Goal: Information Seeking & Learning: Understand process/instructions

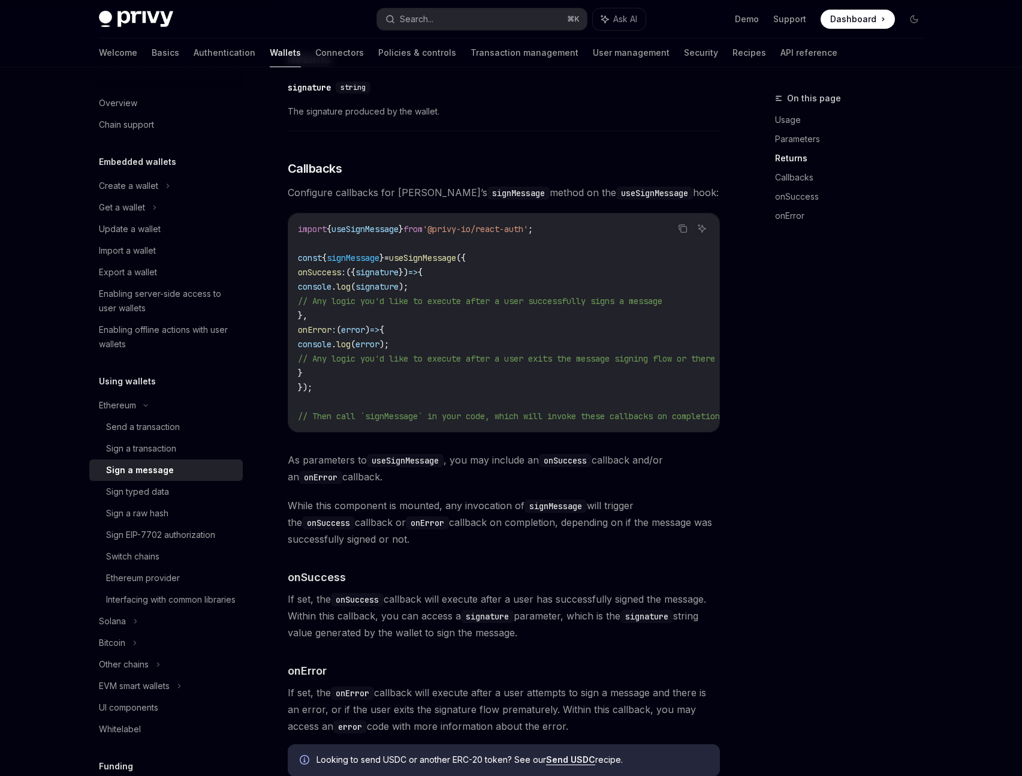
scroll to position [961, 0]
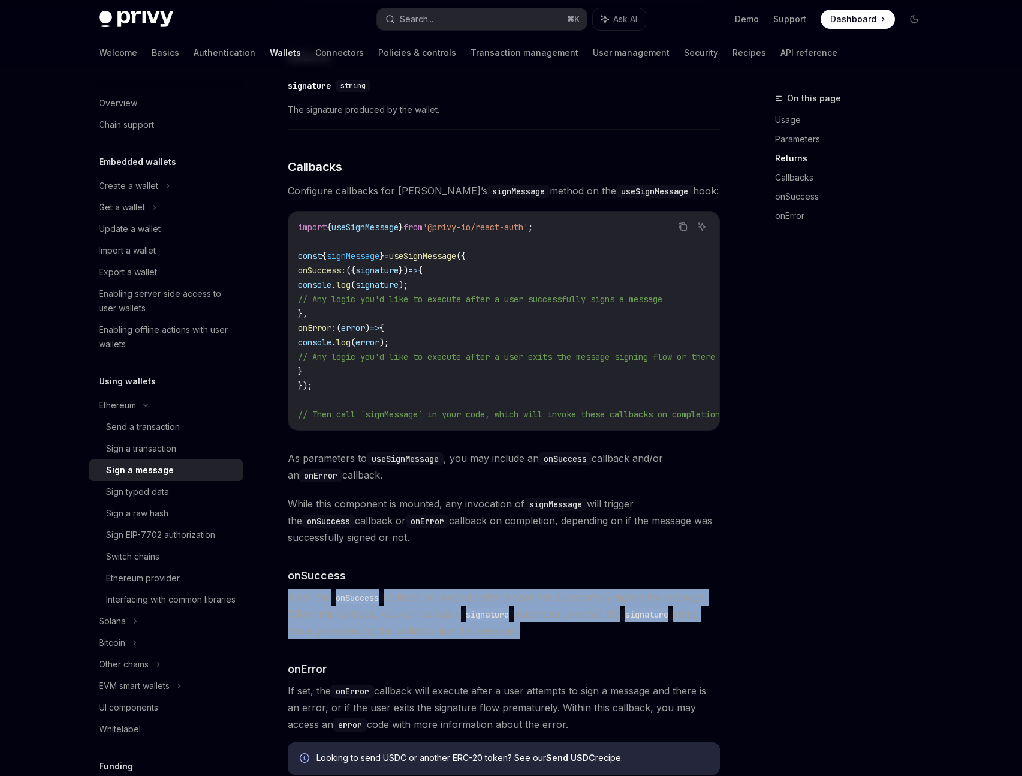
drag, startPoint x: 284, startPoint y: 609, endPoint x: 574, endPoint y: 649, distance: 292.2
click at [574, 649] on div "Ethereum Sign a message OpenAI Open in ChatGPT OpenAI Open in ChatGPT This meth…" at bounding box center [392, 41] width 662 height 1822
click at [574, 639] on span "If set, the onSuccess callback will execute after a user has successfully signe…" at bounding box center [504, 614] width 432 height 50
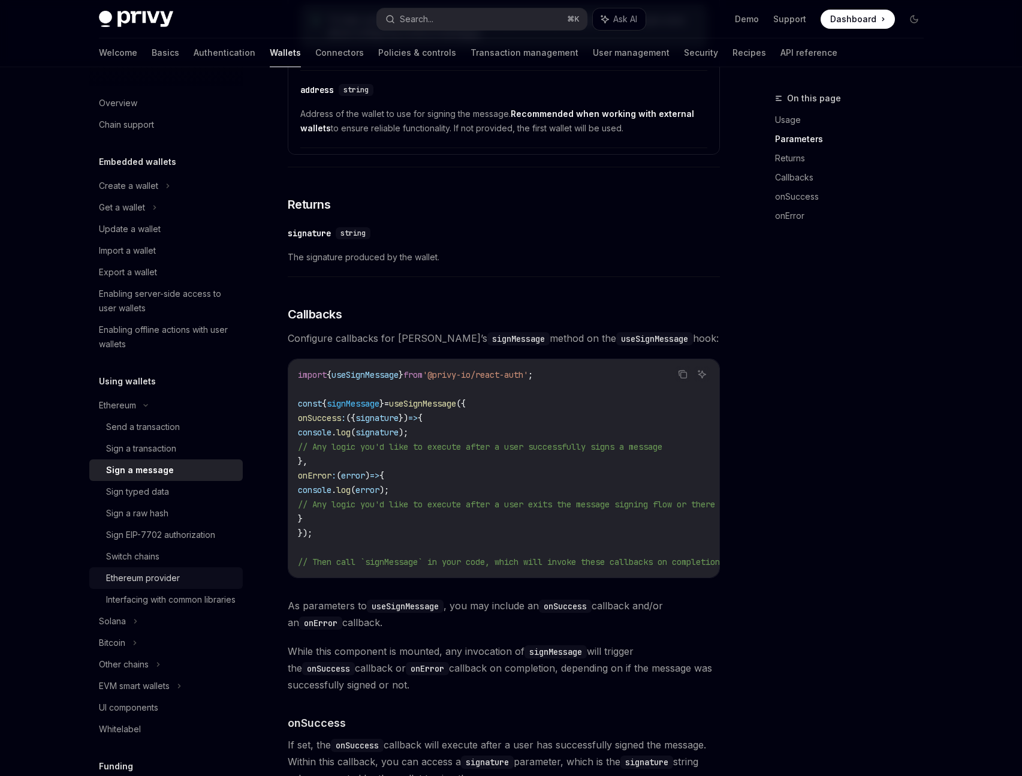
scroll to position [793, 0]
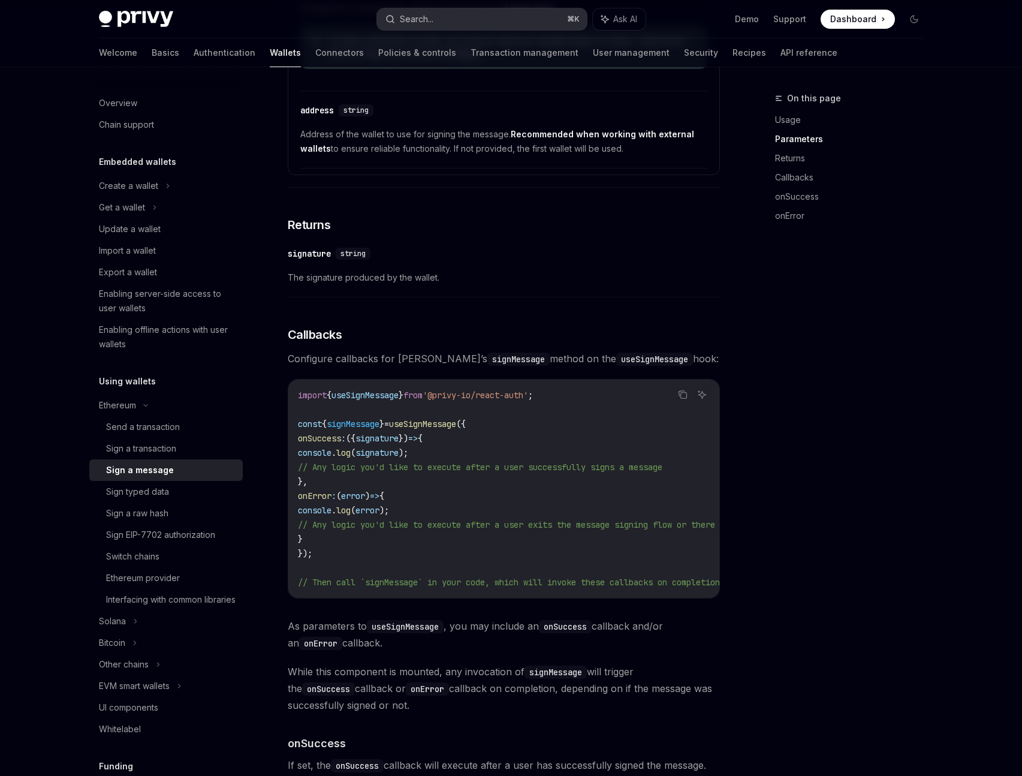
click at [420, 20] on div "Search..." at bounding box center [417, 19] width 34 height 14
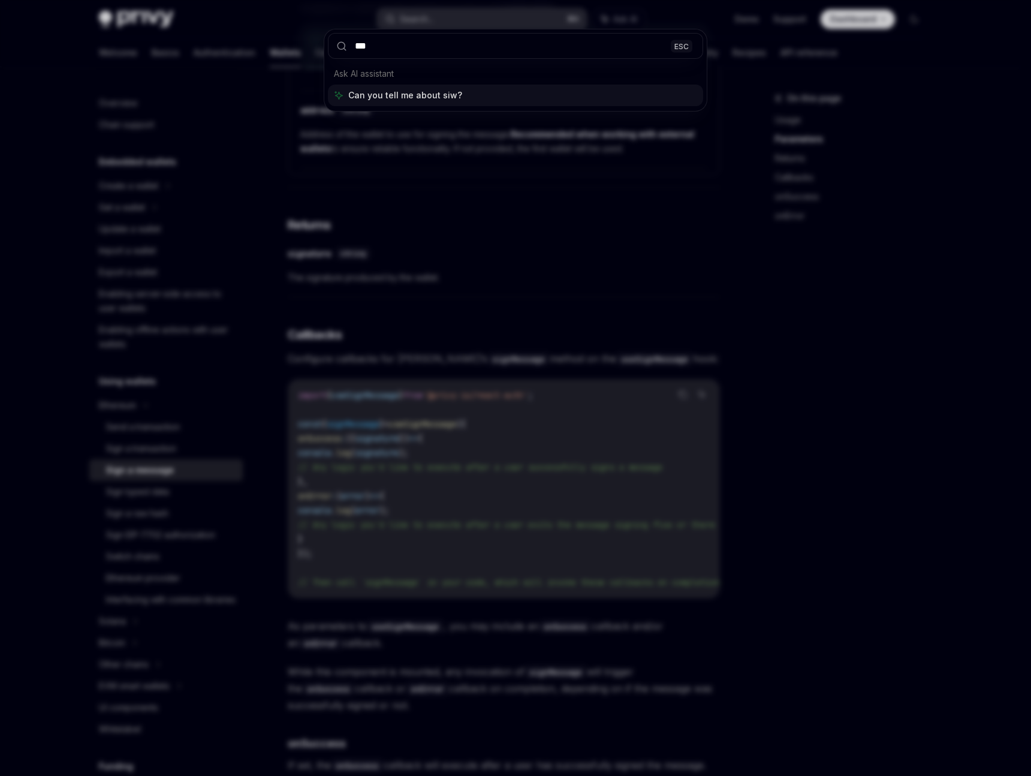
type input "****"
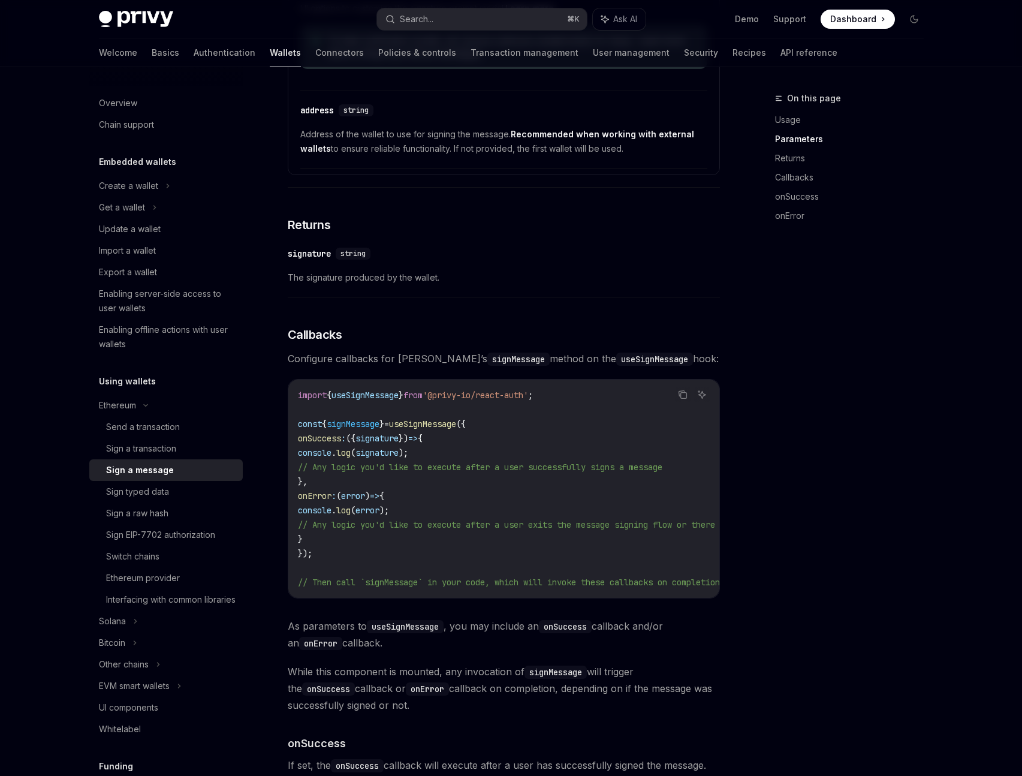
type textarea "*"
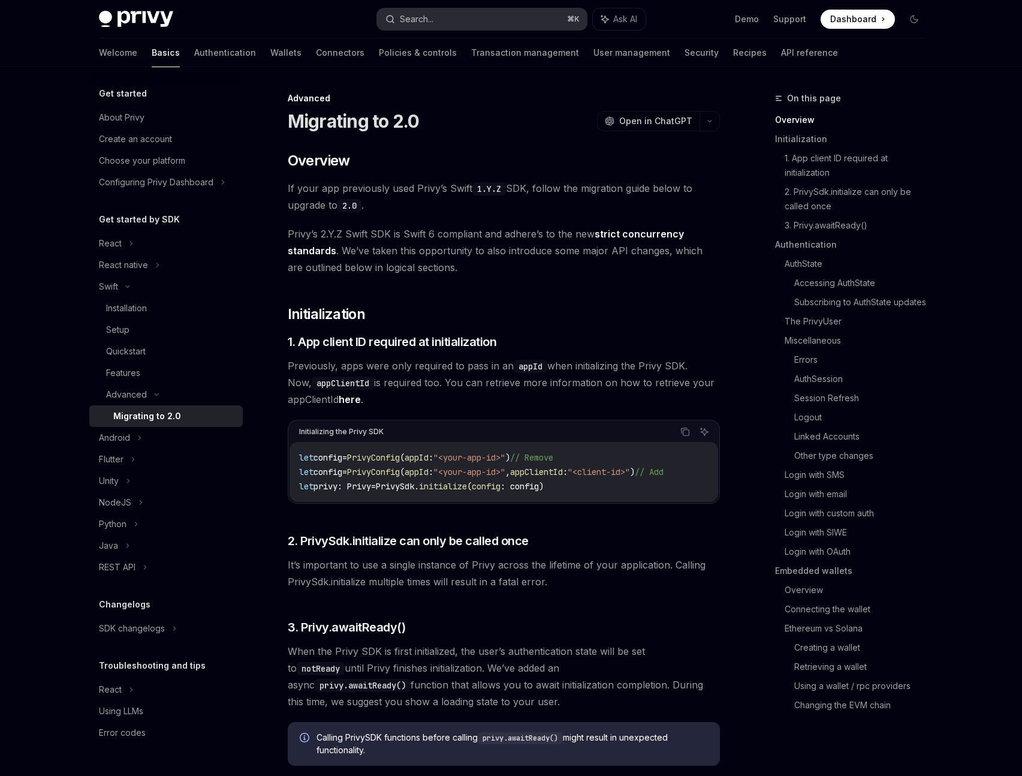
click at [538, 17] on button "Search... ⌘ K" at bounding box center [482, 19] width 210 height 22
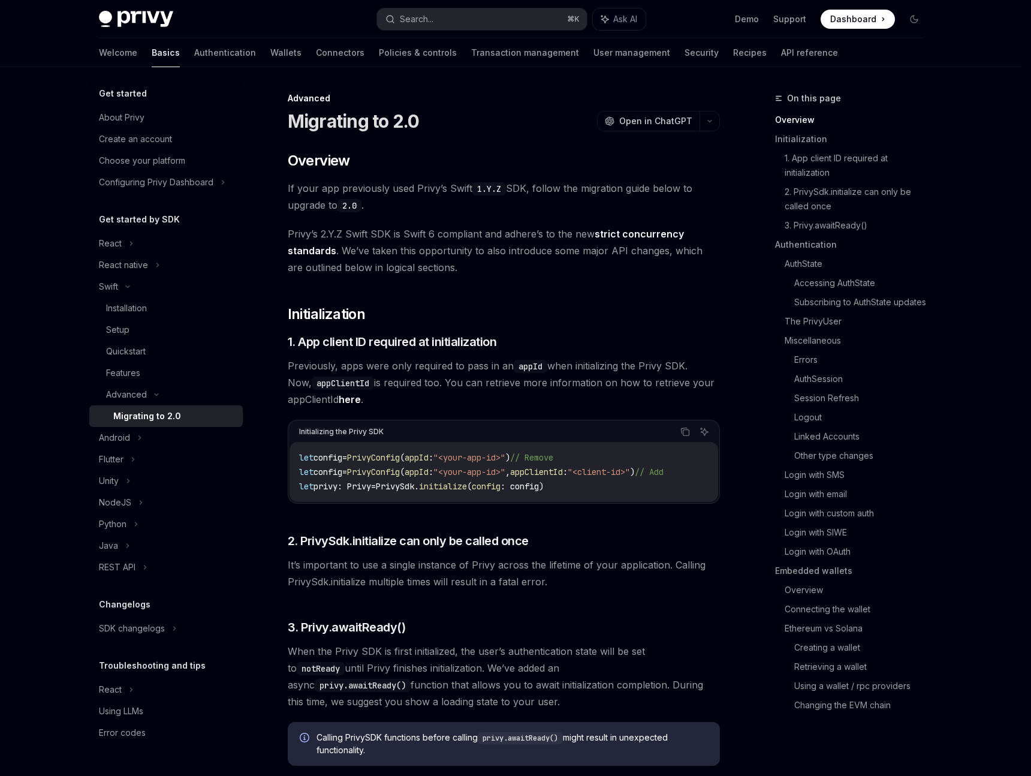
type input "**********"
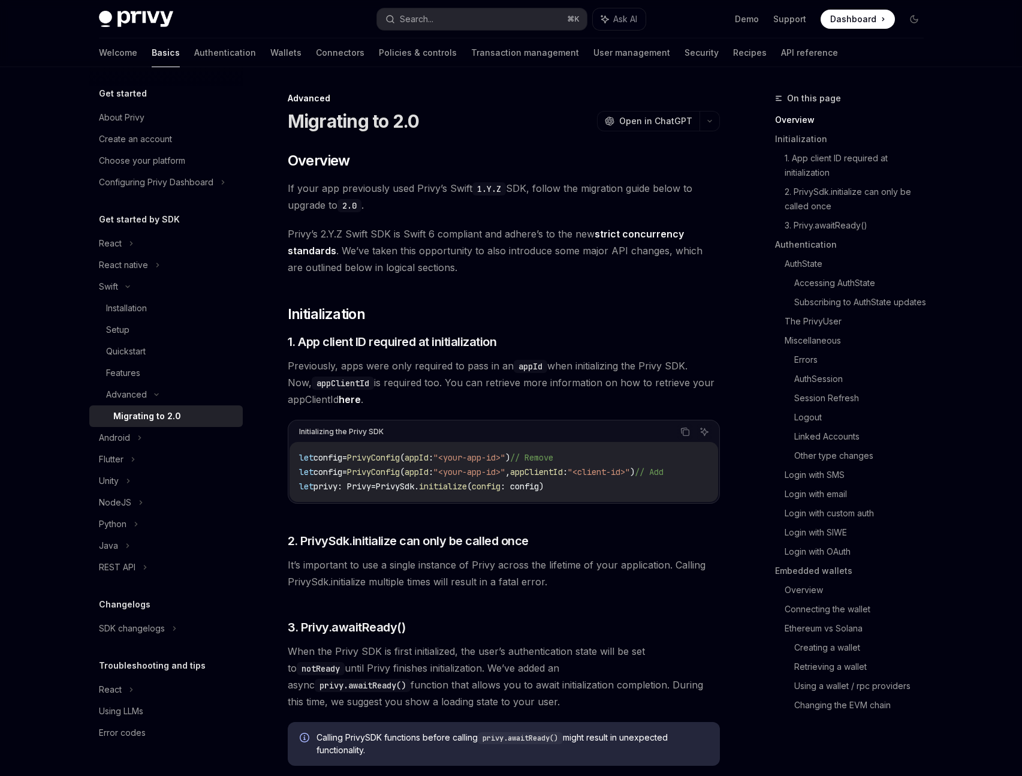
type textarea "*"
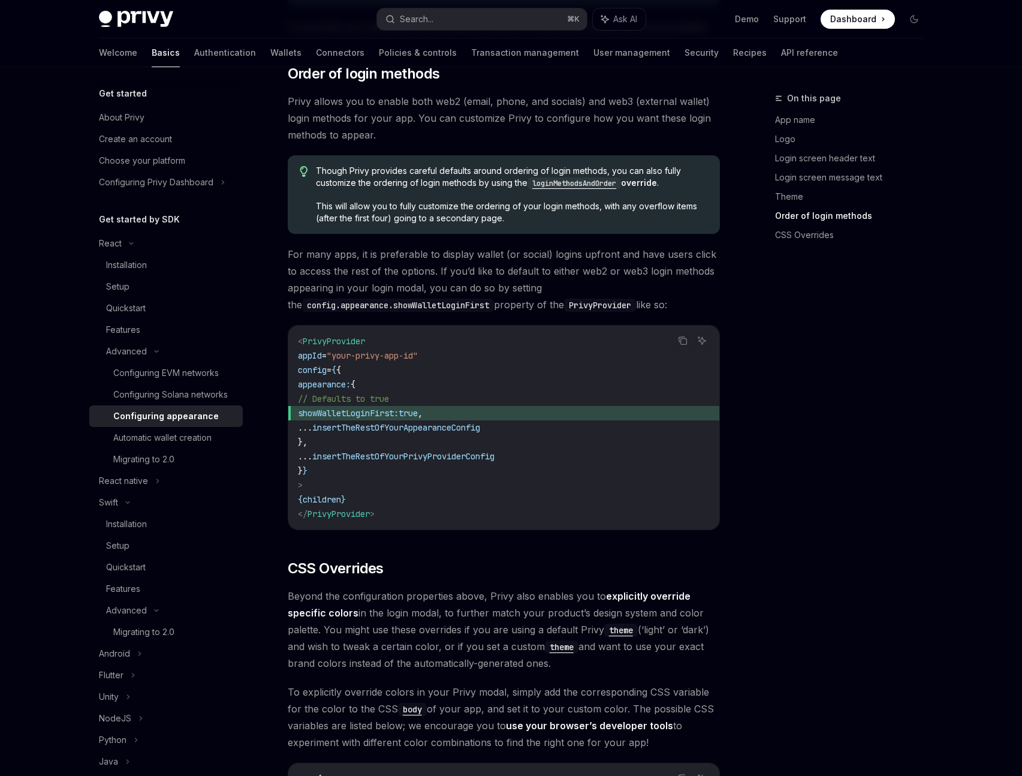
scroll to position [2274, 0]
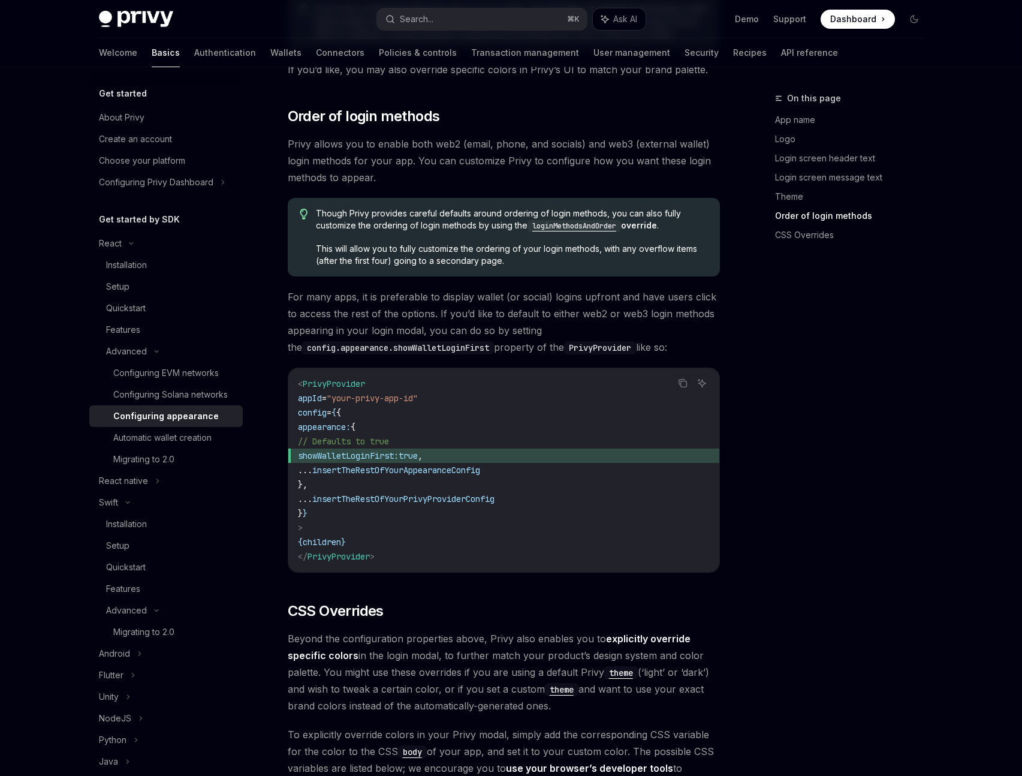
click at [389, 436] on span "// Defaults to true" at bounding box center [343, 441] width 91 height 11
drag, startPoint x: 322, startPoint y: 428, endPoint x: 445, endPoint y: 426, distance: 122.9
click at [445, 427] on code "< PrivyProvider appId = "your-privy-app-id" config = { { appearance: { // Defau…" at bounding box center [504, 469] width 412 height 187
click at [445, 426] on code "< PrivyProvider appId = "your-privy-app-id" config = { { appearance: { // Defau…" at bounding box center [504, 469] width 412 height 187
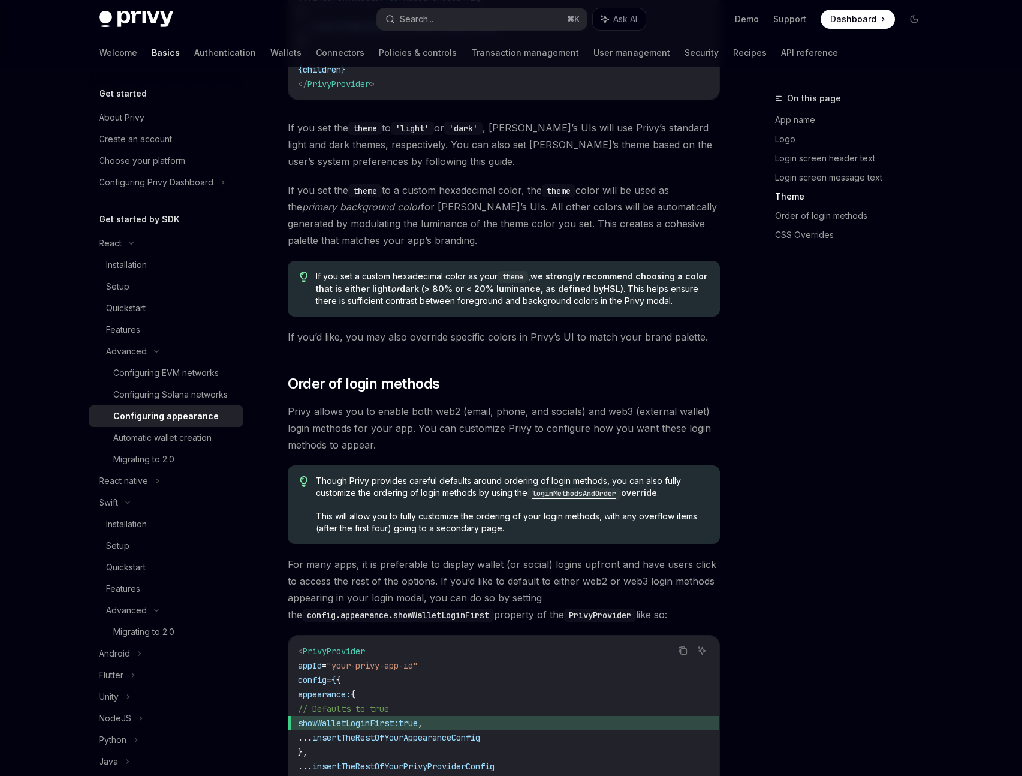
scroll to position [2003, 0]
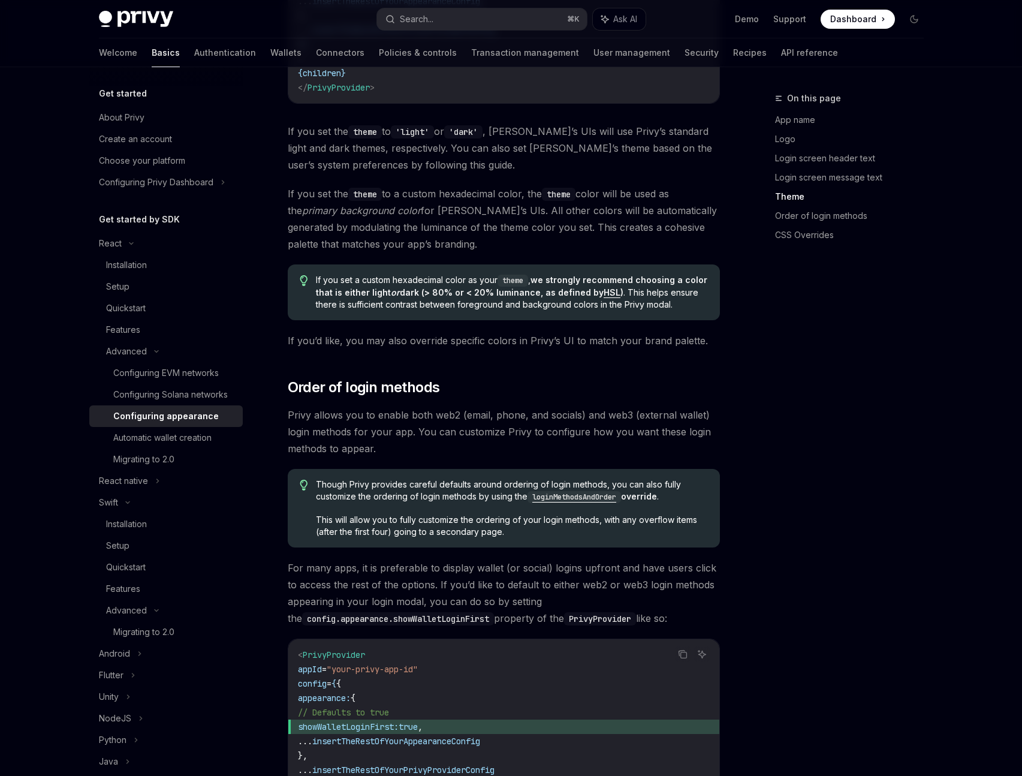
click at [584, 491] on code "loginMethodsAndOrder" at bounding box center [573, 497] width 93 height 12
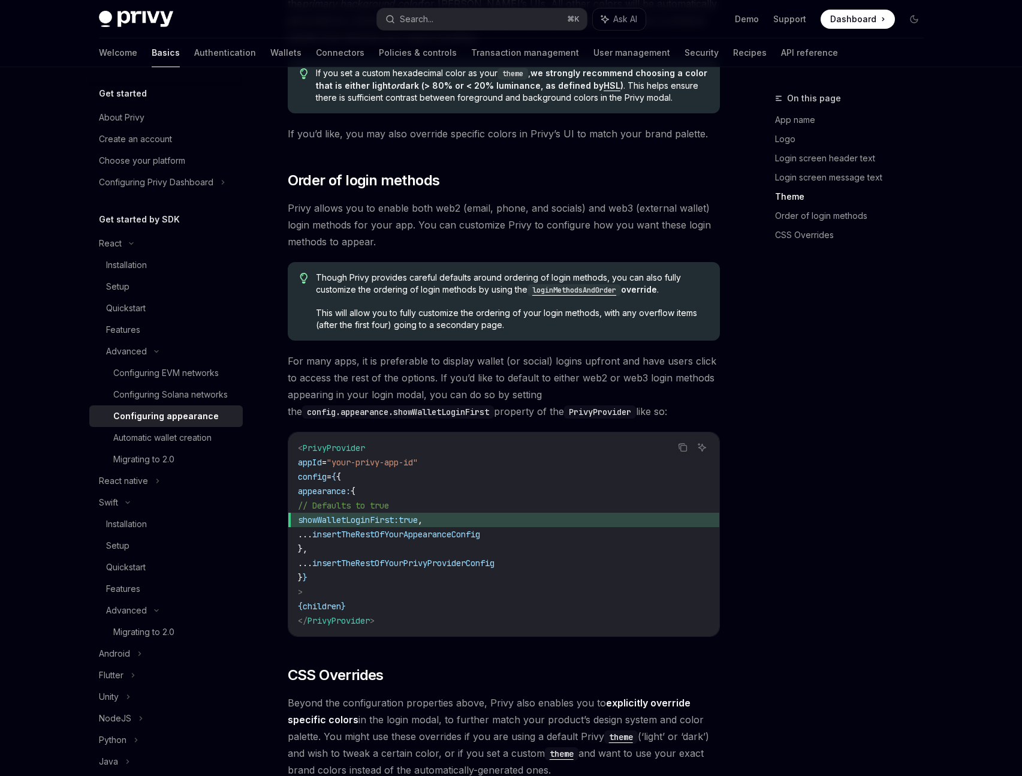
scroll to position [2273, 0]
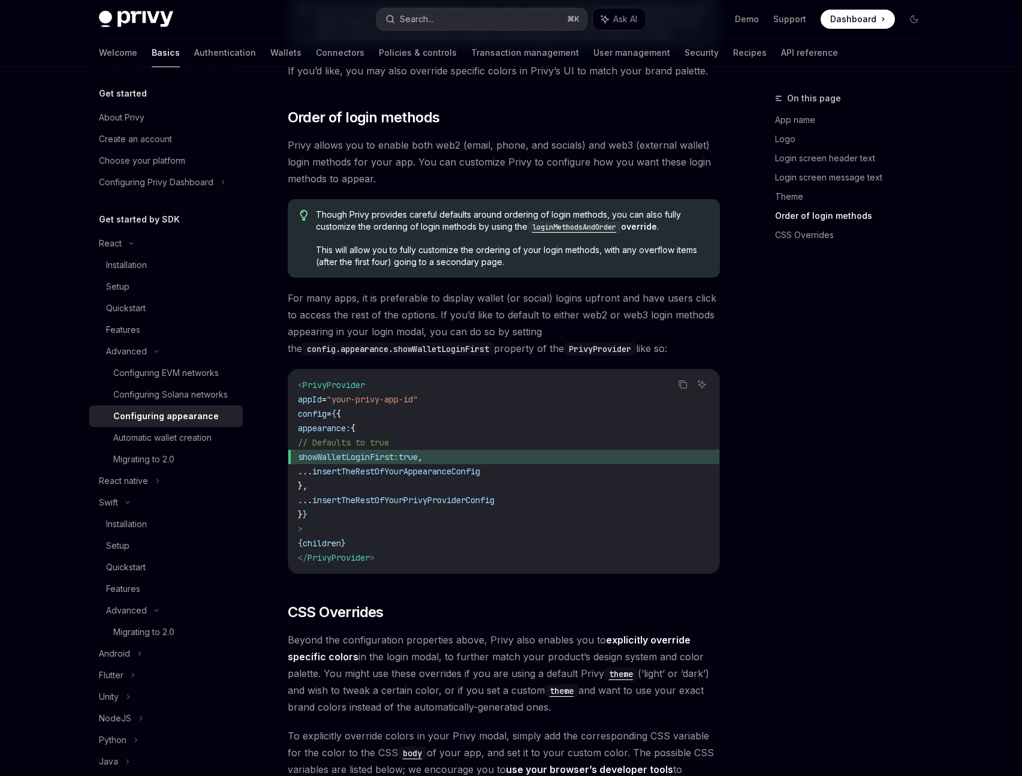
click at [459, 23] on button "Search... ⌘ K" at bounding box center [482, 19] width 210 height 22
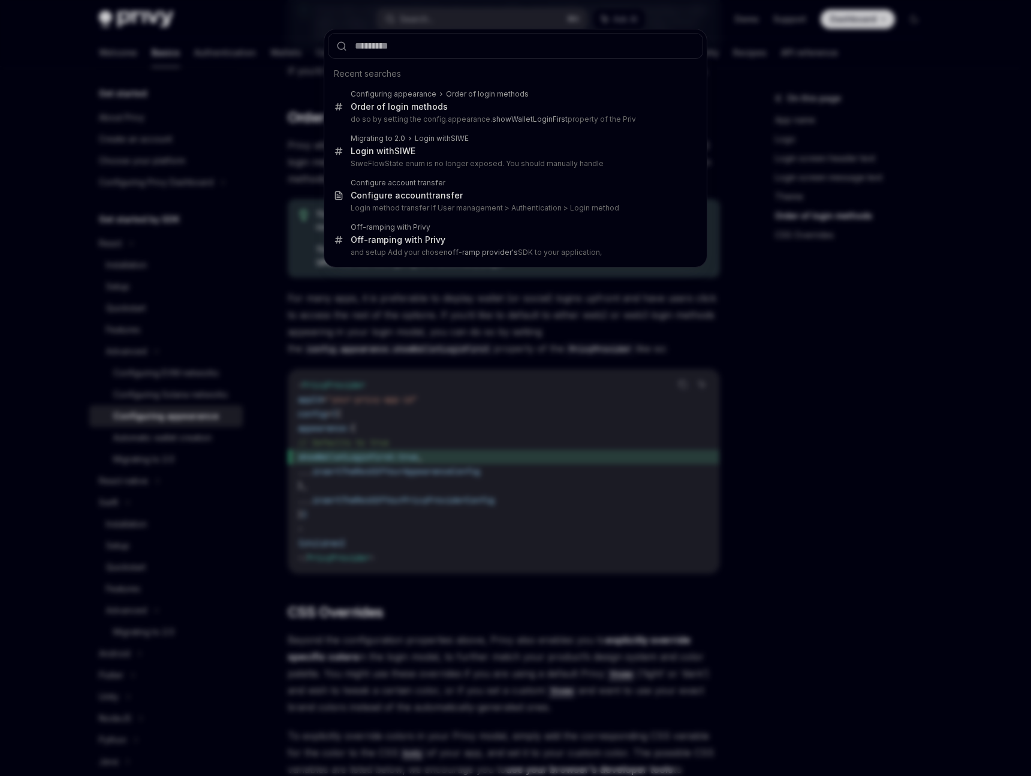
type input "**********"
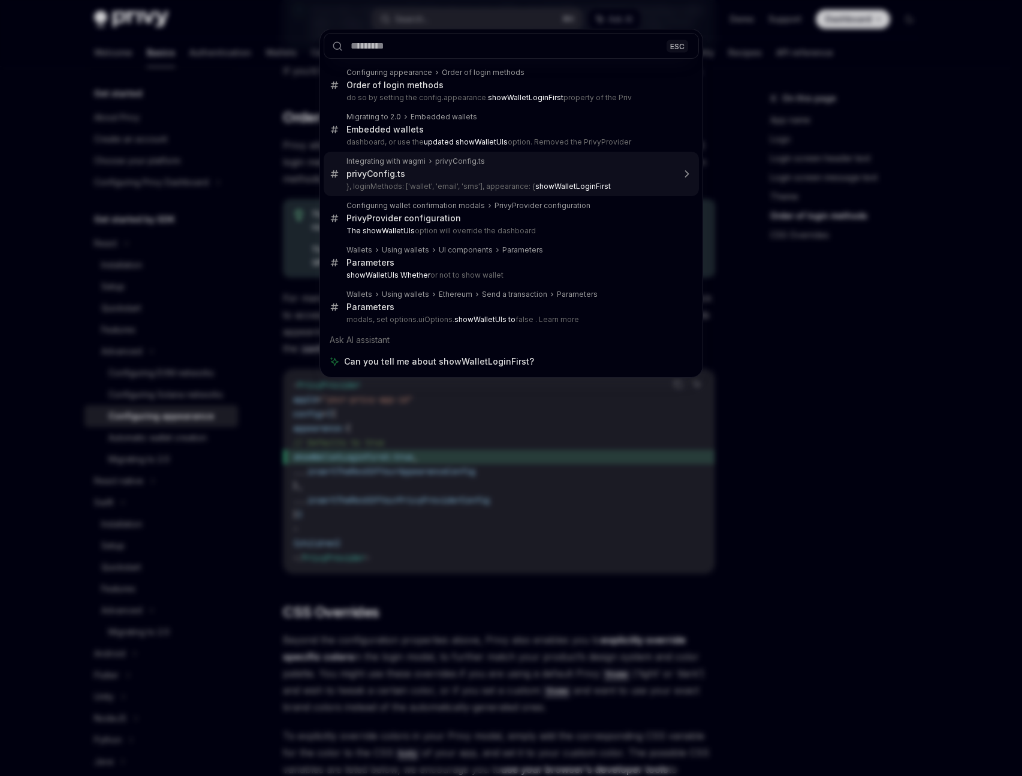
type textarea "*"
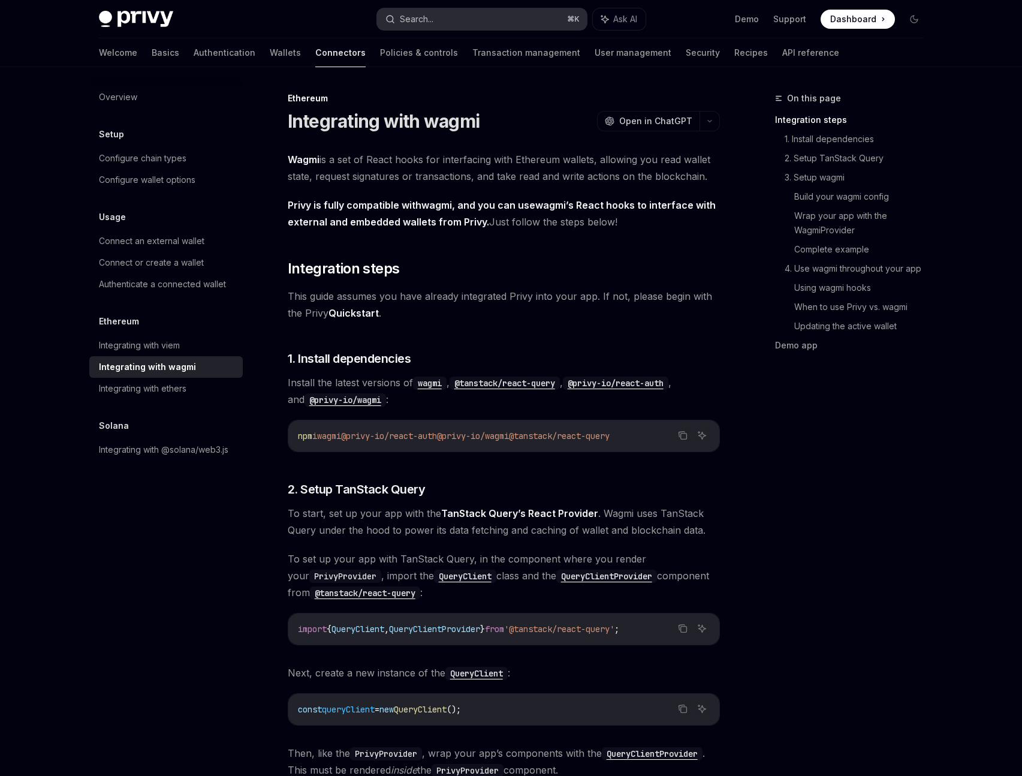
click at [458, 15] on button "Search... ⌘ K" at bounding box center [482, 19] width 210 height 22
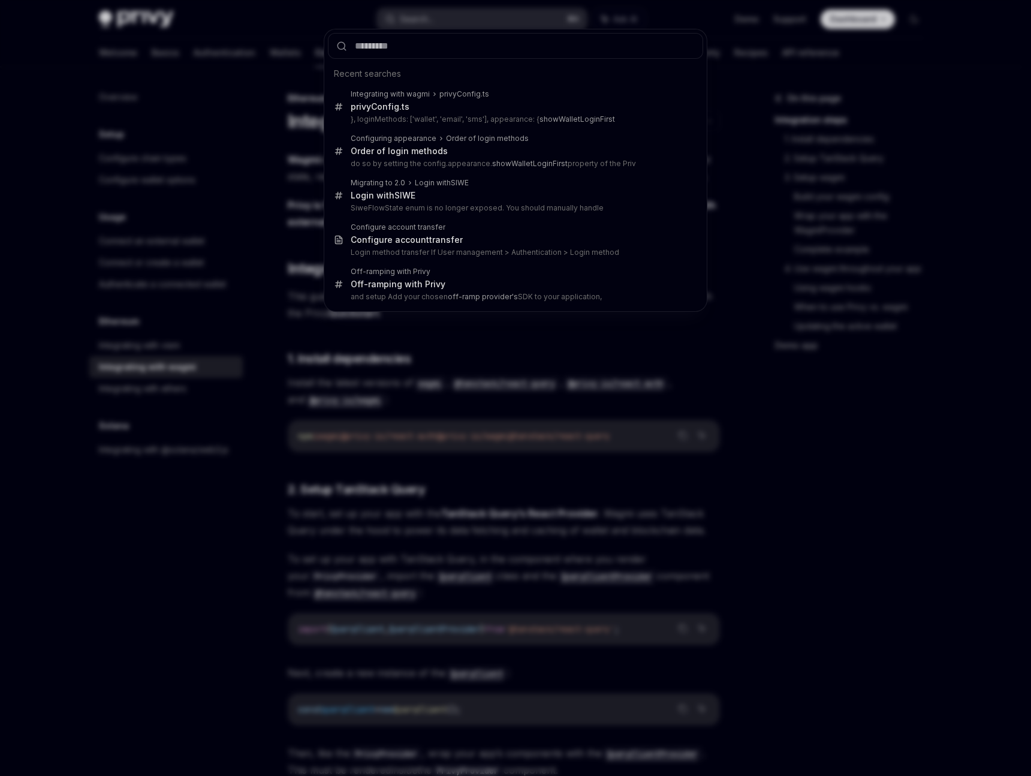
type input "**********"
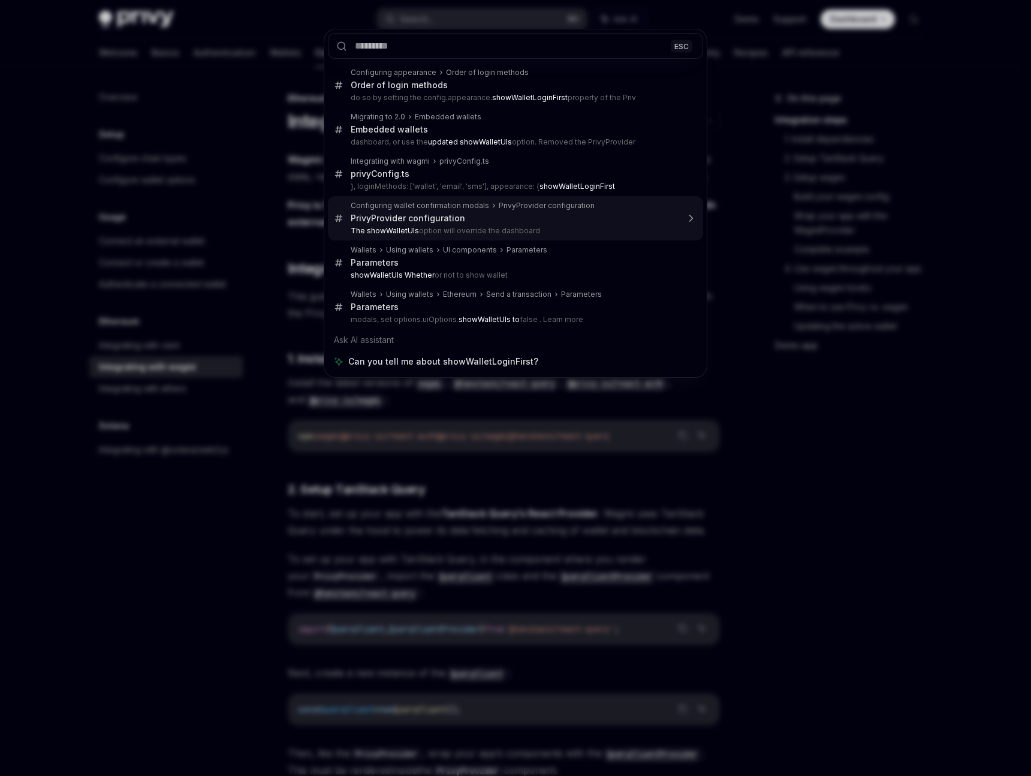
type textarea "*"
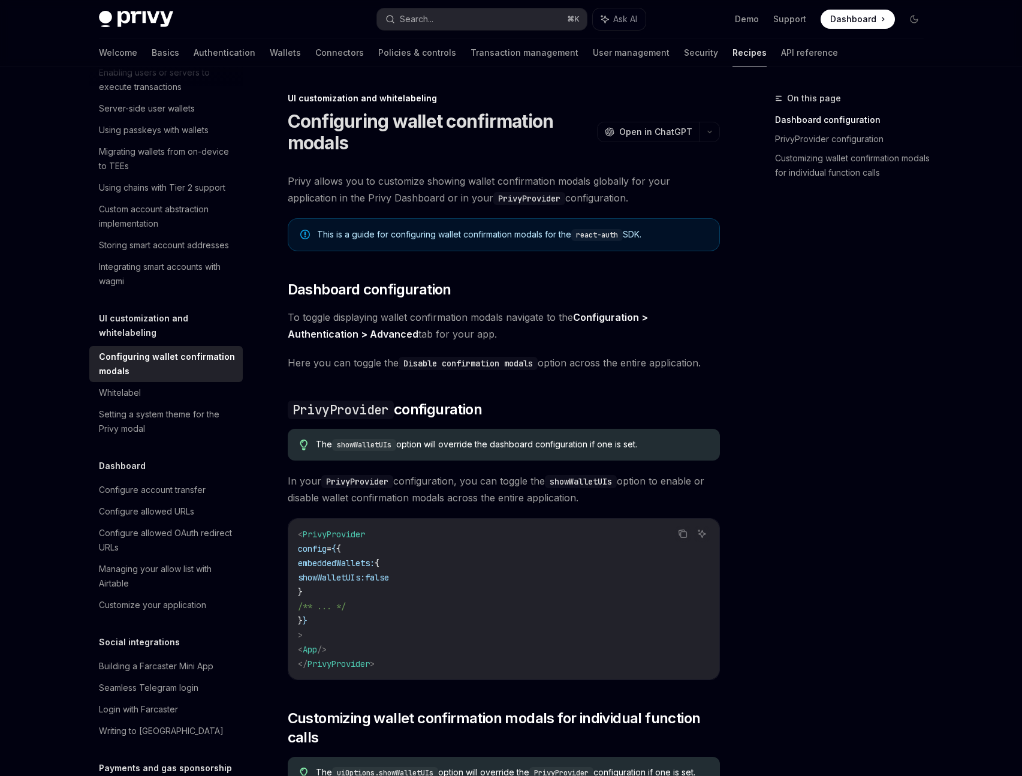
click at [746, 266] on div "On this page Dashboard configuration PrivyProvider configuration Customizing wa…" at bounding box center [511, 641] width 844 height 1148
click at [785, 324] on div "On this page Dashboard configuration PrivyProvider configuration Customizing wa…" at bounding box center [842, 433] width 182 height 684
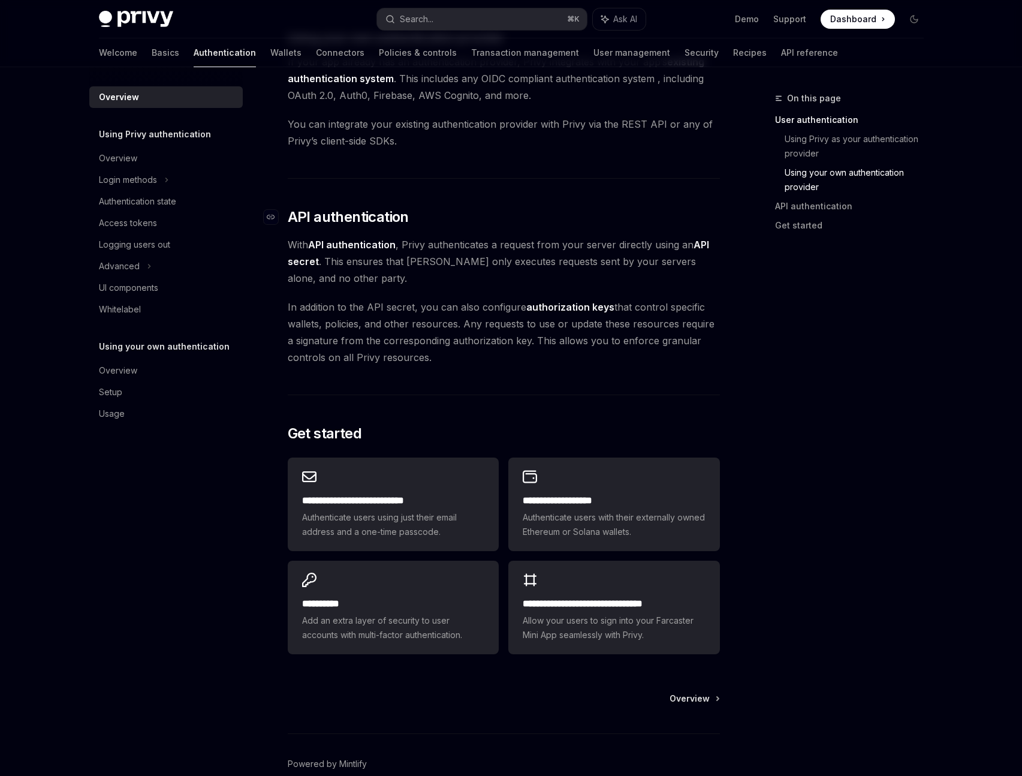
scroll to position [669, 0]
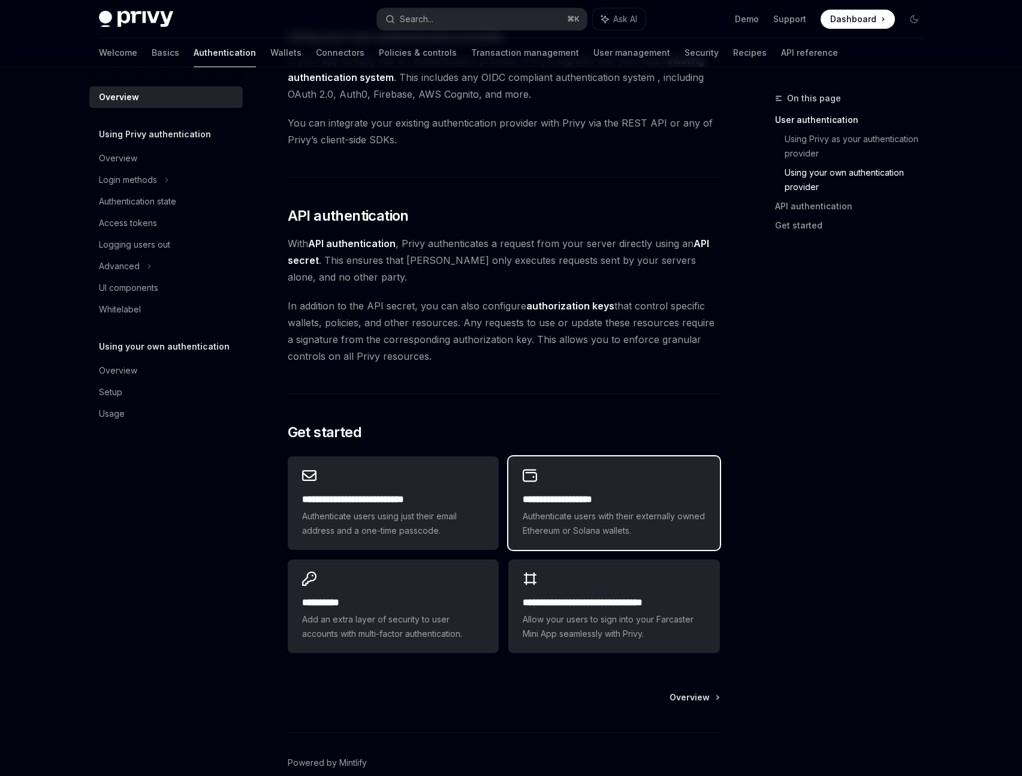
click at [585, 493] on h2 "**********" at bounding box center [614, 499] width 182 height 14
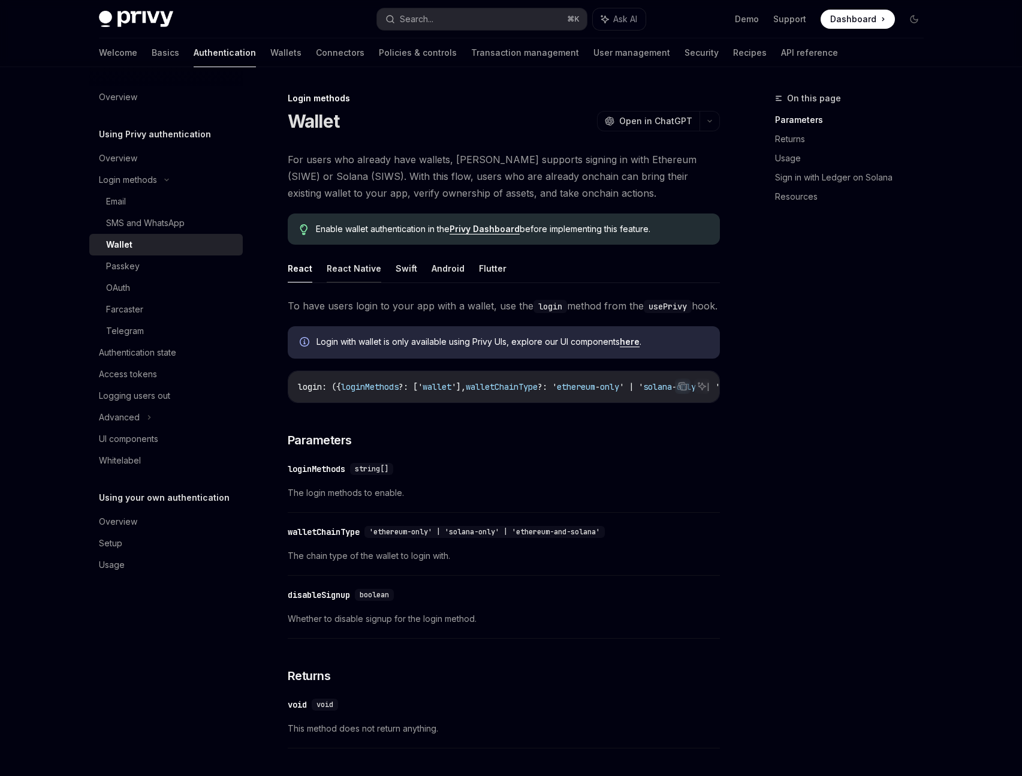
click at [365, 270] on button "React Native" at bounding box center [354, 268] width 55 height 28
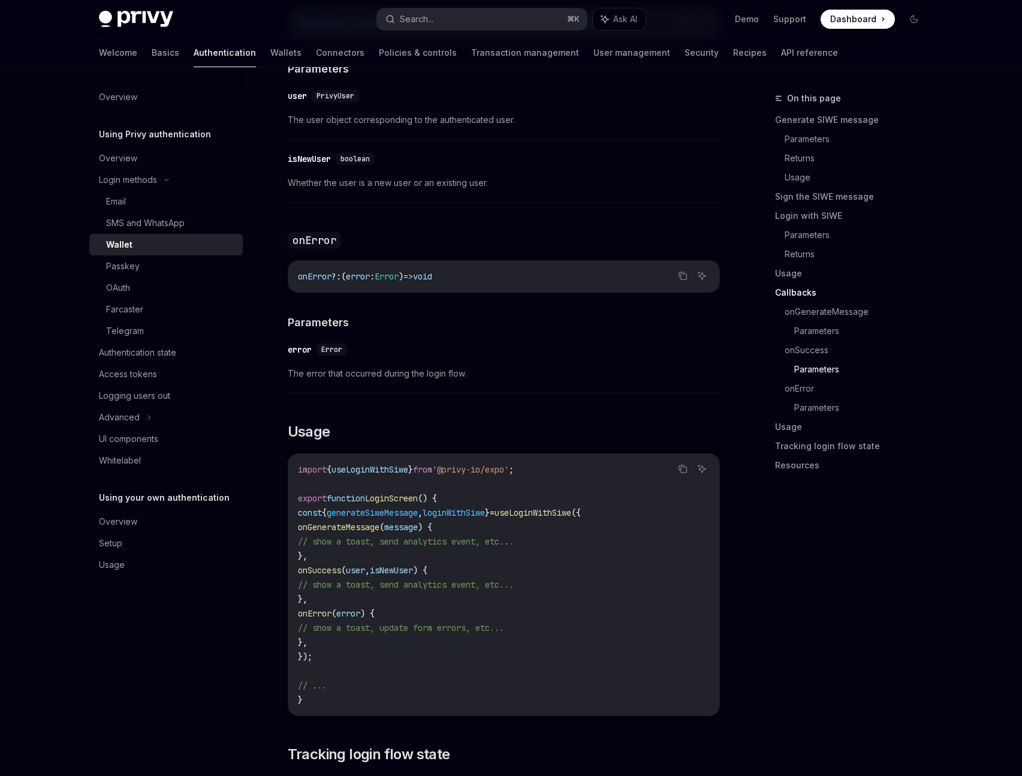
scroll to position [3240, 0]
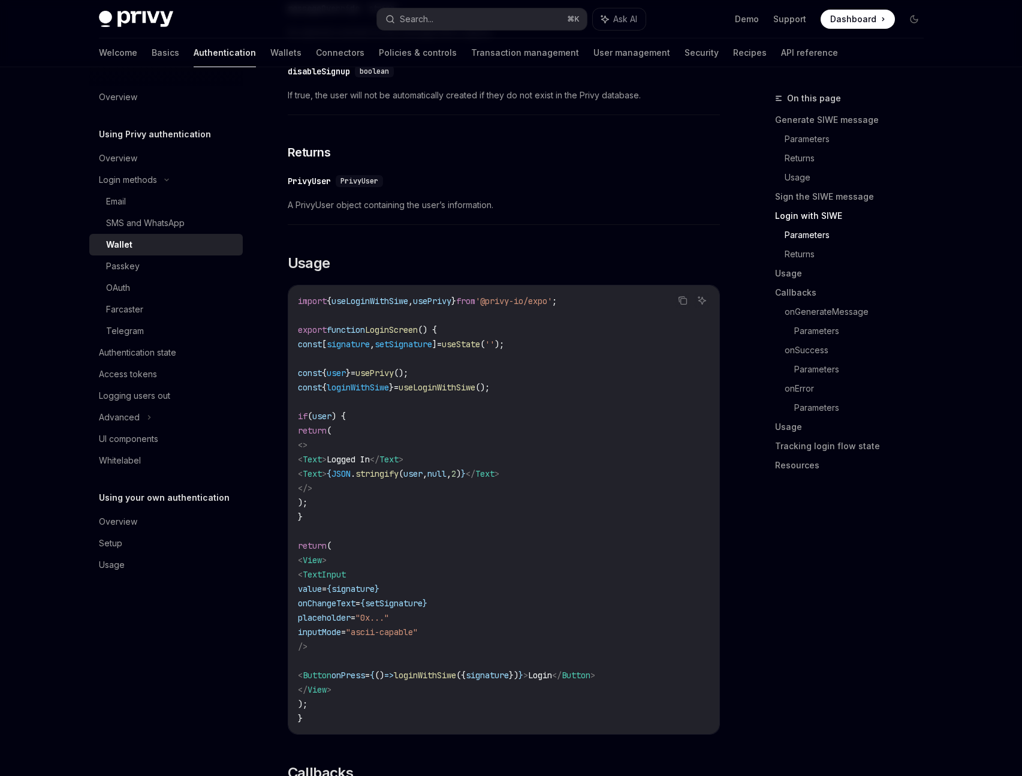
scroll to position [2161, 0]
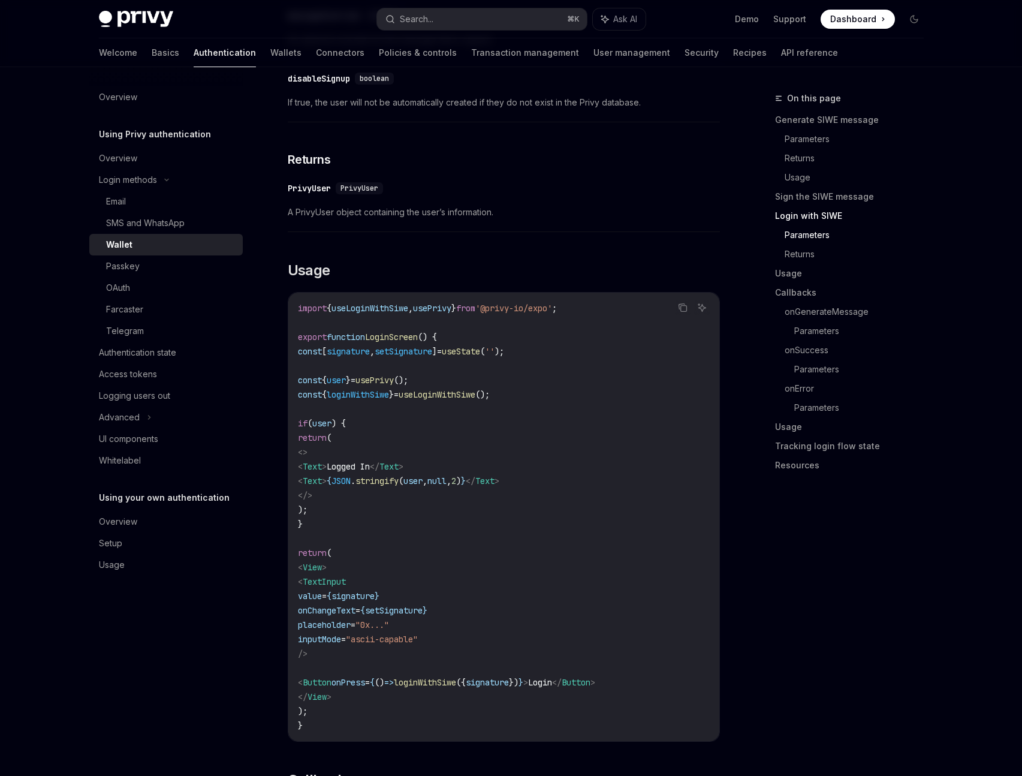
click at [405, 340] on code "import { useLoginWithSiwe , usePrivy } from '@privy-io/expo' ; export function …" at bounding box center [504, 517] width 412 height 432
click at [389, 316] on code "import { useLoginWithSiwe , usePrivy } from '@privy-io/expo' ; export function …" at bounding box center [504, 517] width 412 height 432
click at [388, 313] on span "useLoginWithSiwe" at bounding box center [369, 308] width 77 height 11
drag, startPoint x: 388, startPoint y: 323, endPoint x: 368, endPoint y: 321, distance: 19.9
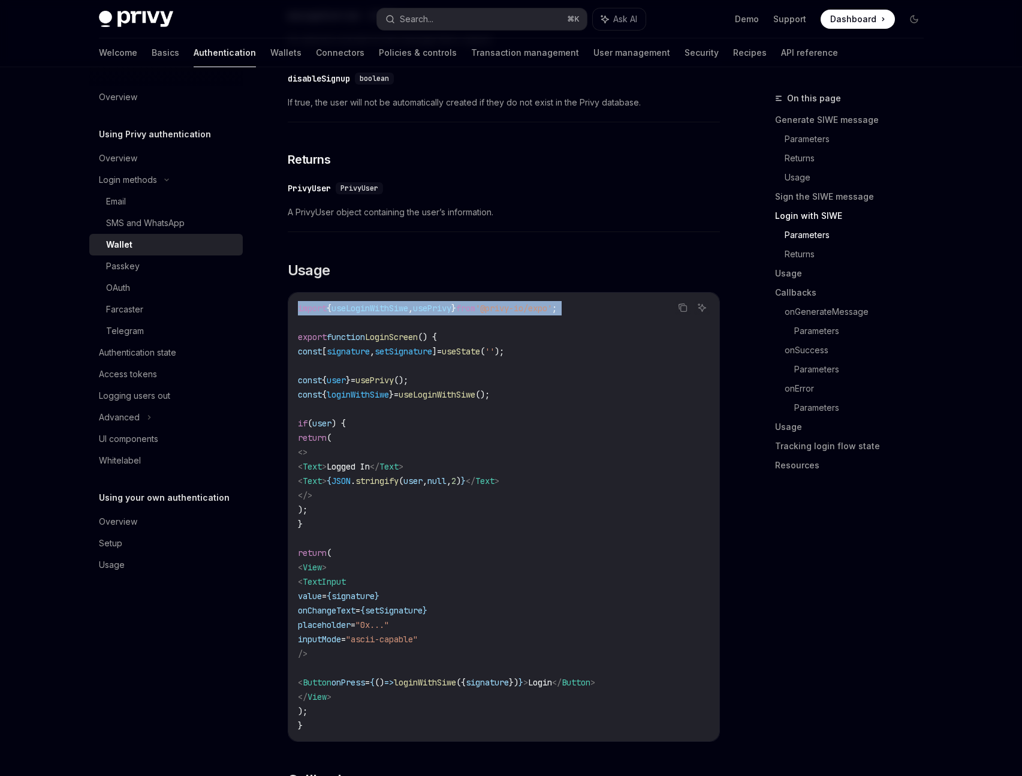
click at [368, 313] on span "useLoginWithSiwe" at bounding box center [369, 308] width 77 height 11
copy code "import { useLoginWithSiwe , usePrivy } from '@privy-io/expo' ;"
click at [519, 408] on code "import { useLoginWithSiwe , usePrivy } from '@privy-io/expo' ; export function …" at bounding box center [504, 517] width 412 height 432
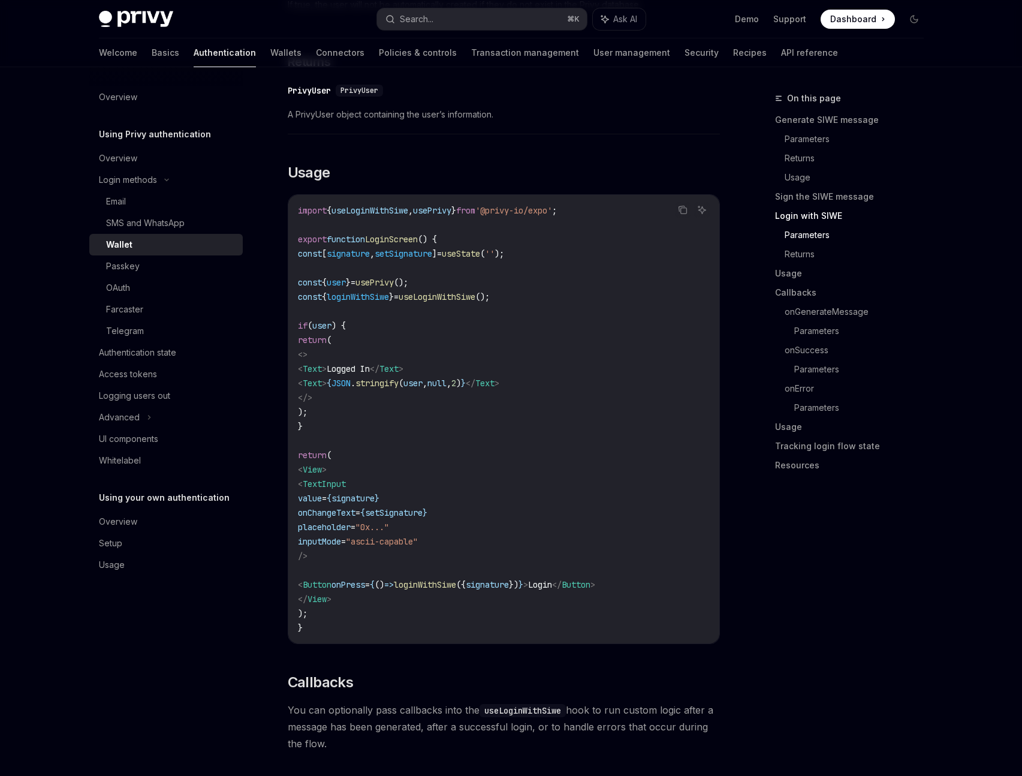
scroll to position [2273, 0]
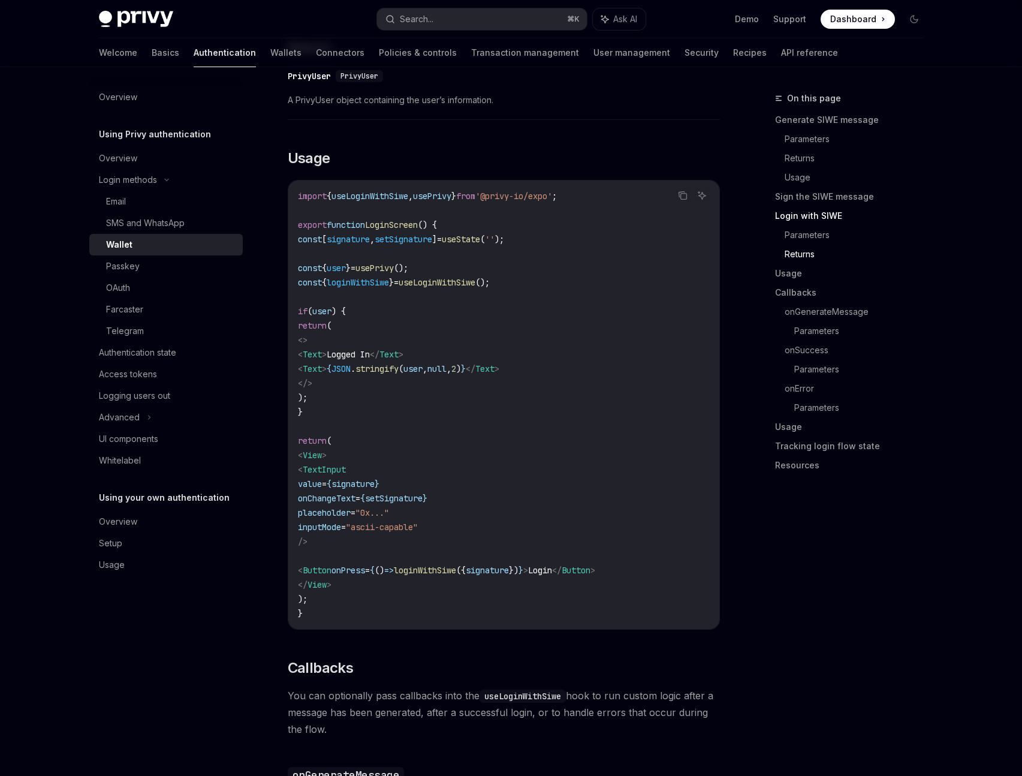
click at [456, 575] on span "loginWithSiwe" at bounding box center [425, 570] width 62 height 11
click at [509, 575] on span "signature" at bounding box center [487, 570] width 43 height 11
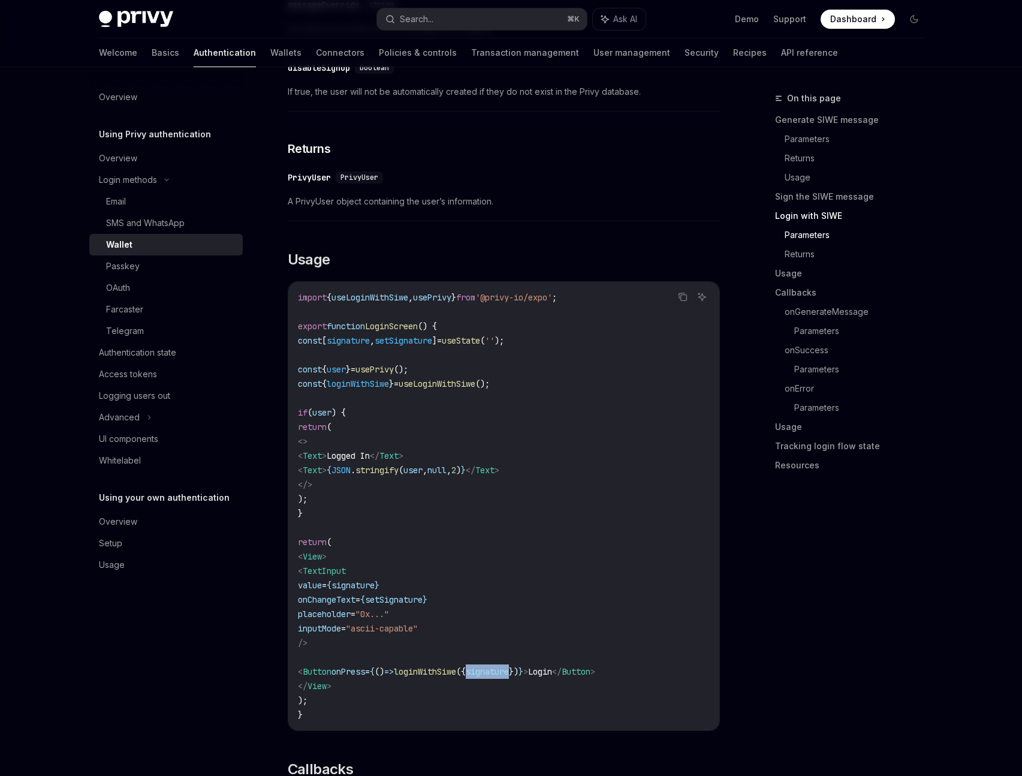
scroll to position [2153, 0]
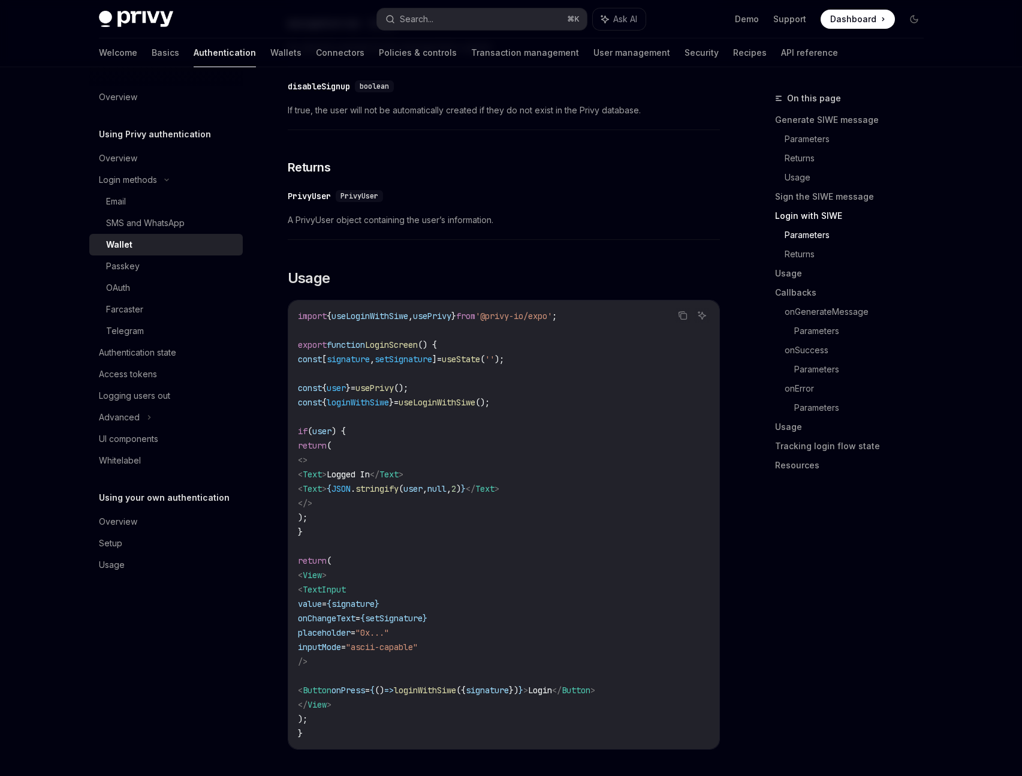
click at [437, 350] on span "() {" at bounding box center [427, 344] width 19 height 11
click at [395, 321] on span "useLoginWithSiwe" at bounding box center [369, 315] width 77 height 11
click at [466, 301] on div "**********" at bounding box center [504, 112] width 432 height 3851
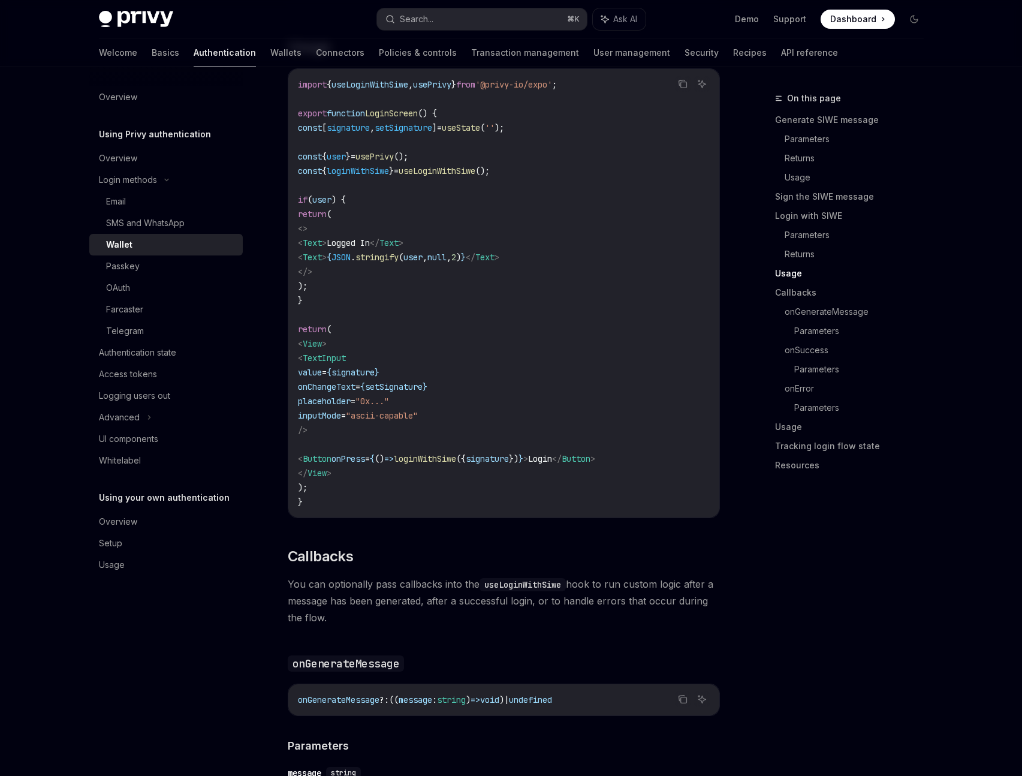
scroll to position [2400, 0]
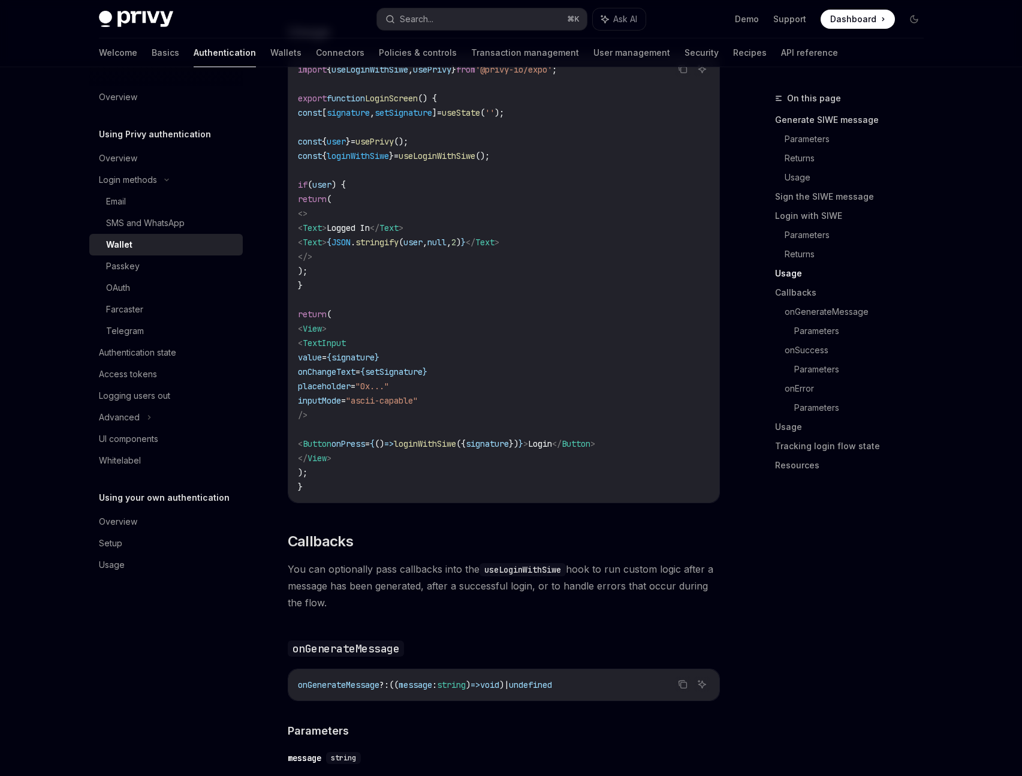
click at [798, 119] on link "Generate SIWE message" at bounding box center [854, 119] width 158 height 19
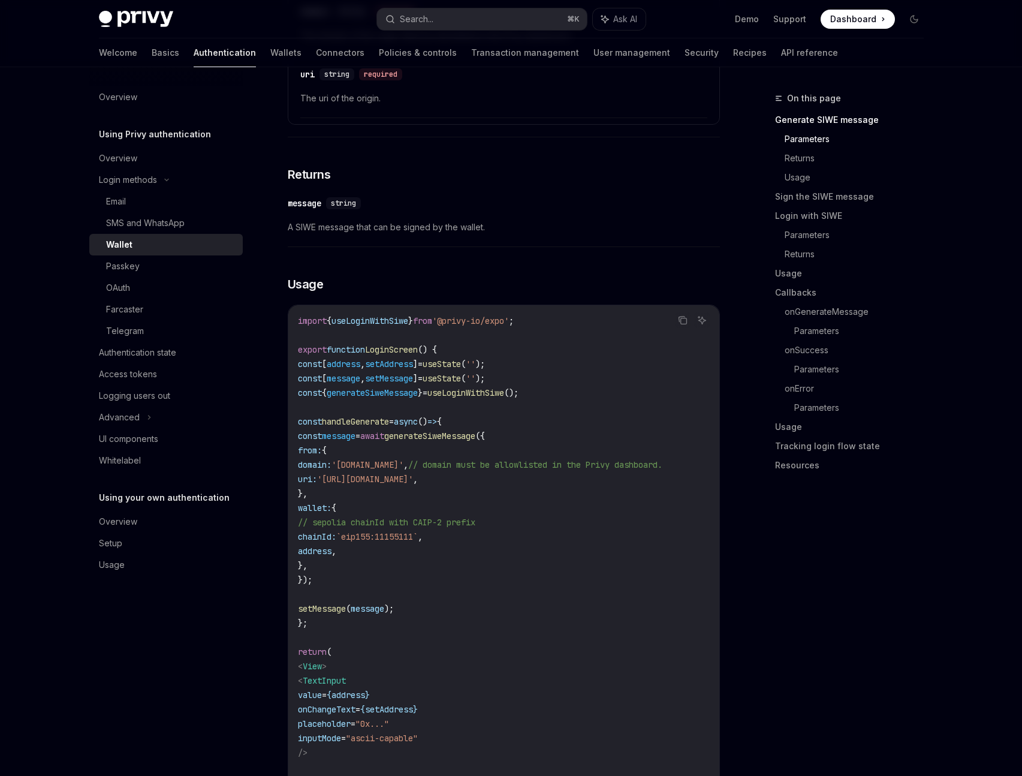
scroll to position [932, 0]
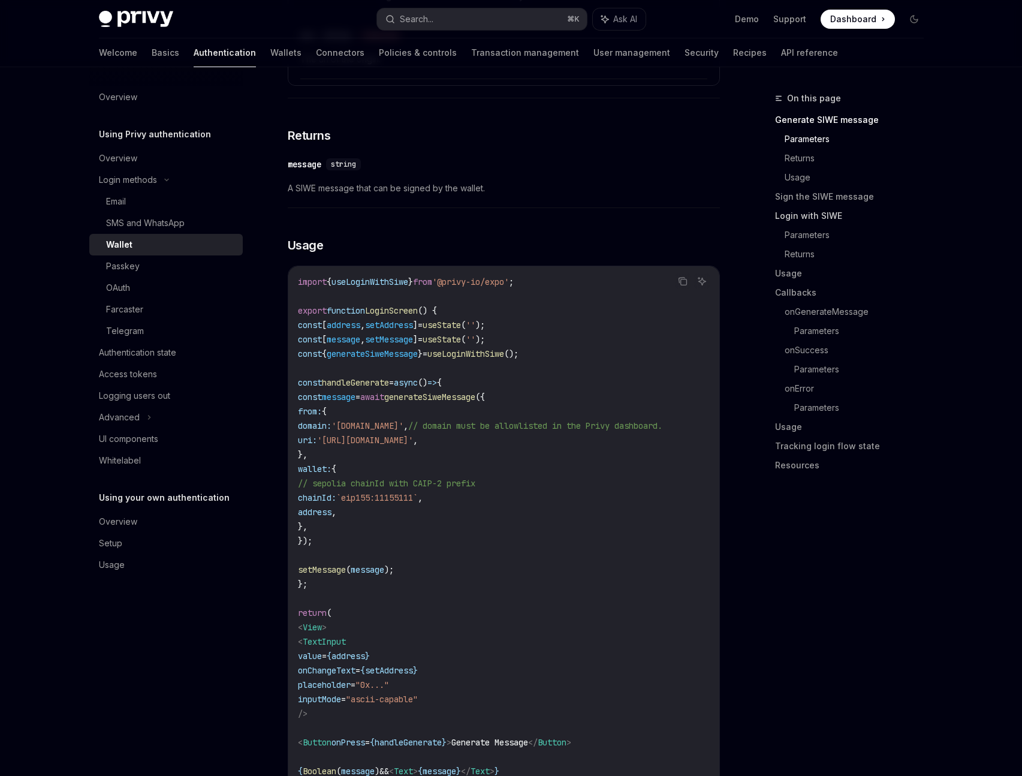
click at [830, 217] on link "Login with SIWE" at bounding box center [854, 215] width 158 height 19
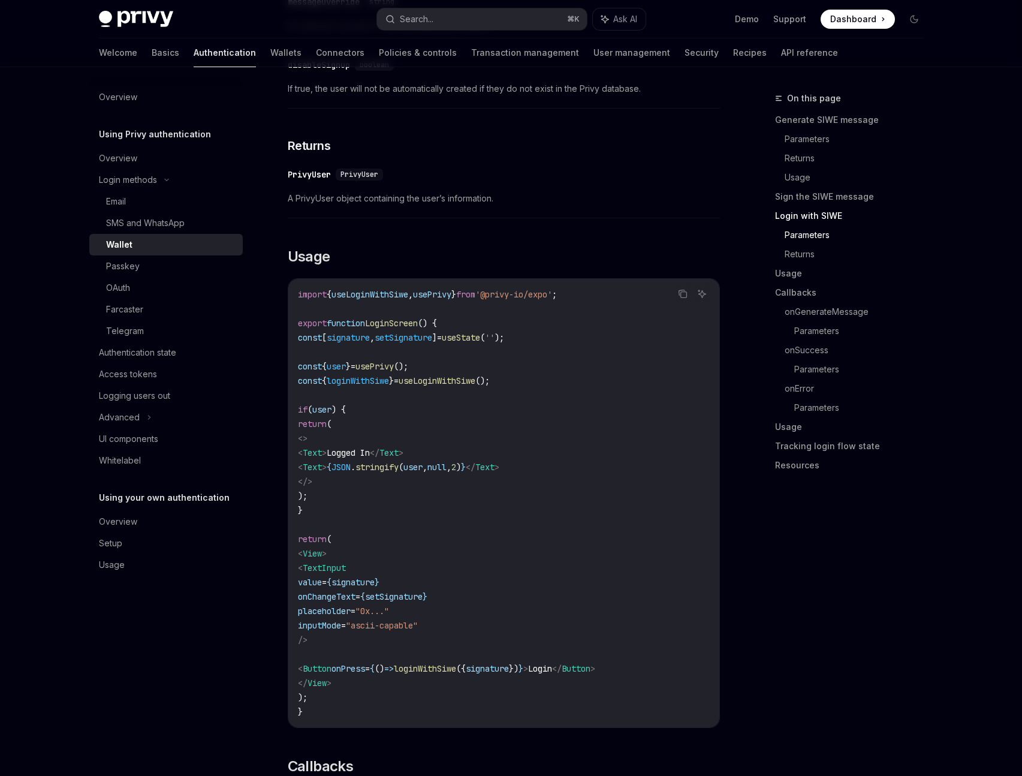
scroll to position [2187, 0]
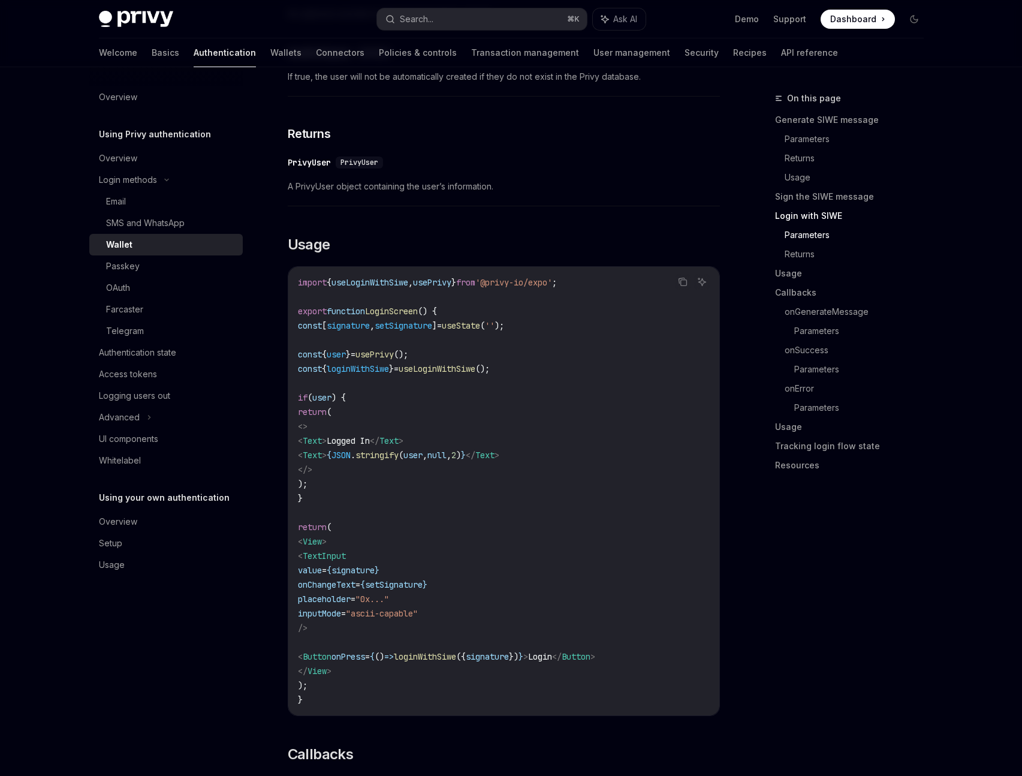
drag, startPoint x: 324, startPoint y: 716, endPoint x: 311, endPoint y: 669, distance: 48.6
click at [310, 672] on code "import { useLoginWithSiwe , usePrivy } from '@privy-io/expo' ; export function …" at bounding box center [504, 491] width 412 height 432
drag, startPoint x: 485, startPoint y: 391, endPoint x: 572, endPoint y: 340, distance: 100.7
click at [488, 388] on code "import { useLoginWithSiwe , usePrivy } from '@privy-io/expo' ; export function …" at bounding box center [504, 491] width 412 height 432
click at [675, 289] on button "Copy the contents from the code block" at bounding box center [683, 282] width 16 height 16
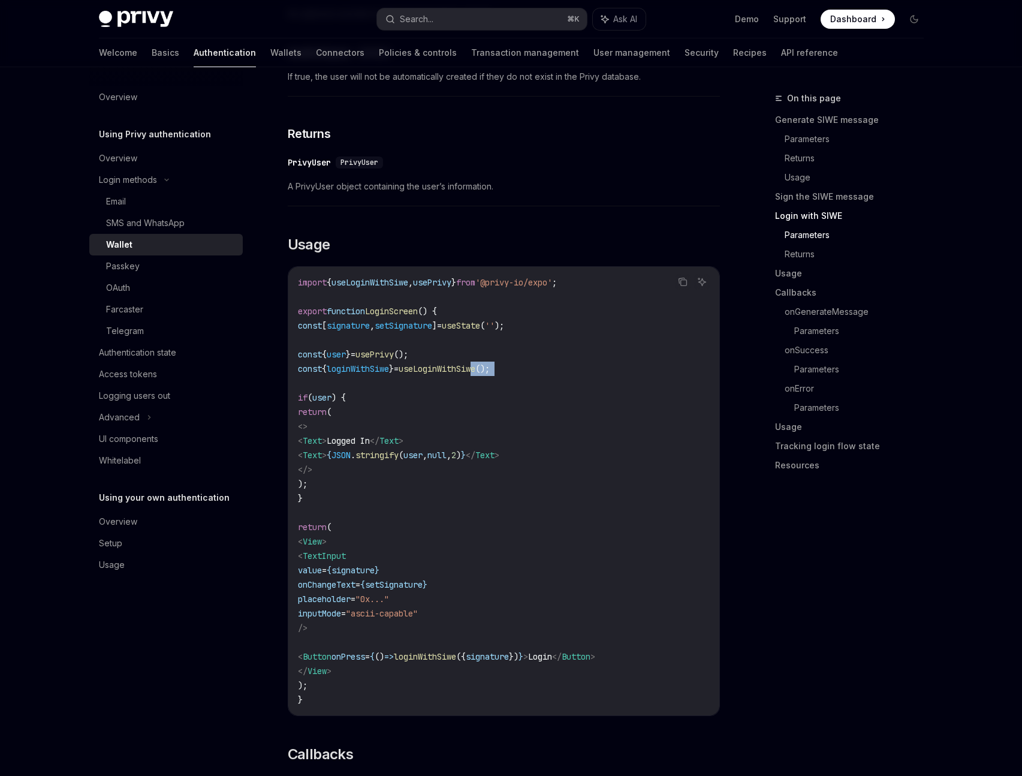
click at [514, 403] on code "import { useLoginWithSiwe , usePrivy } from '@privy-io/expo' ; export function …" at bounding box center [504, 491] width 412 height 432
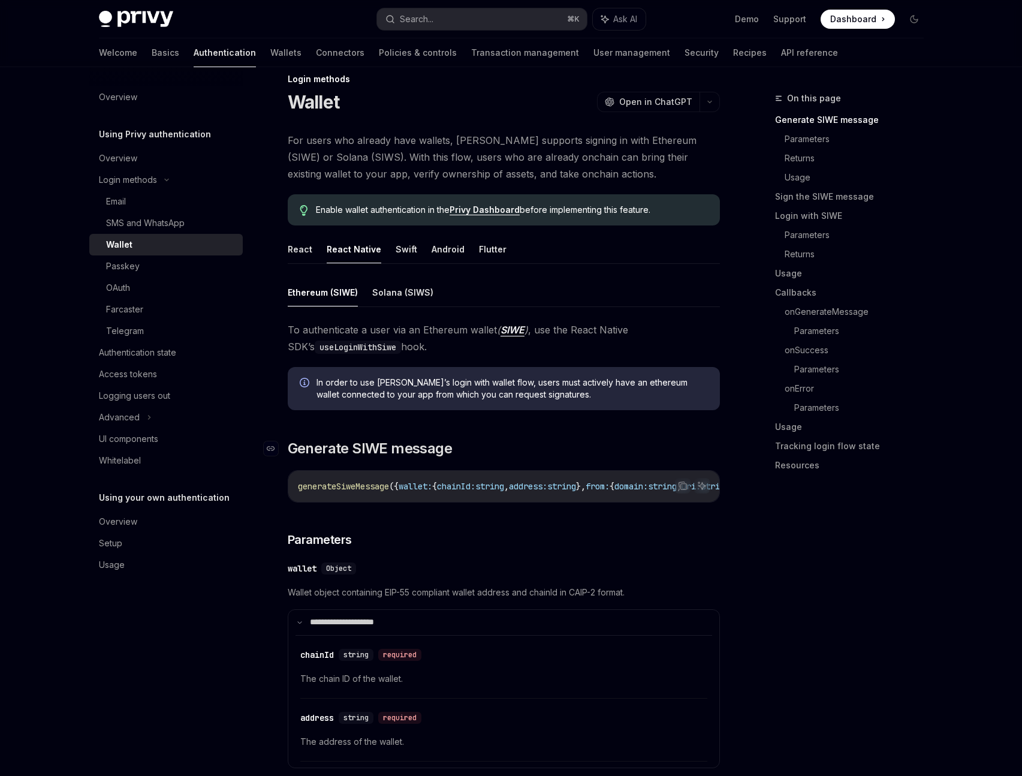
scroll to position [12, 0]
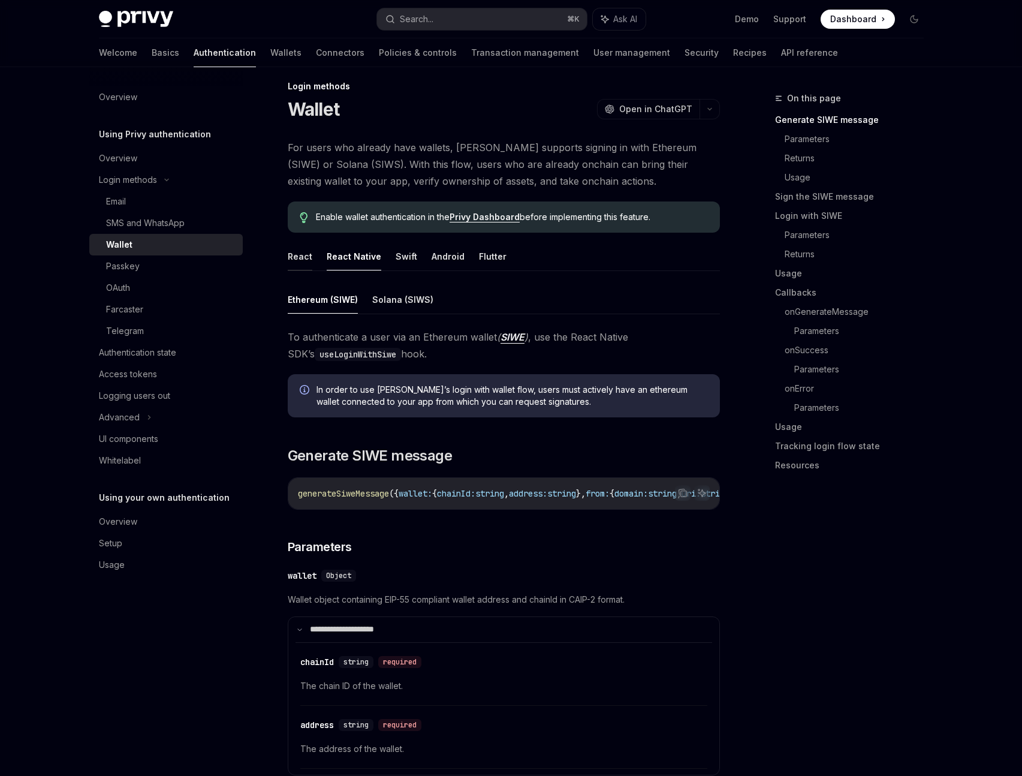
click at [293, 258] on button "React" at bounding box center [300, 256] width 25 height 28
type textarea "*"
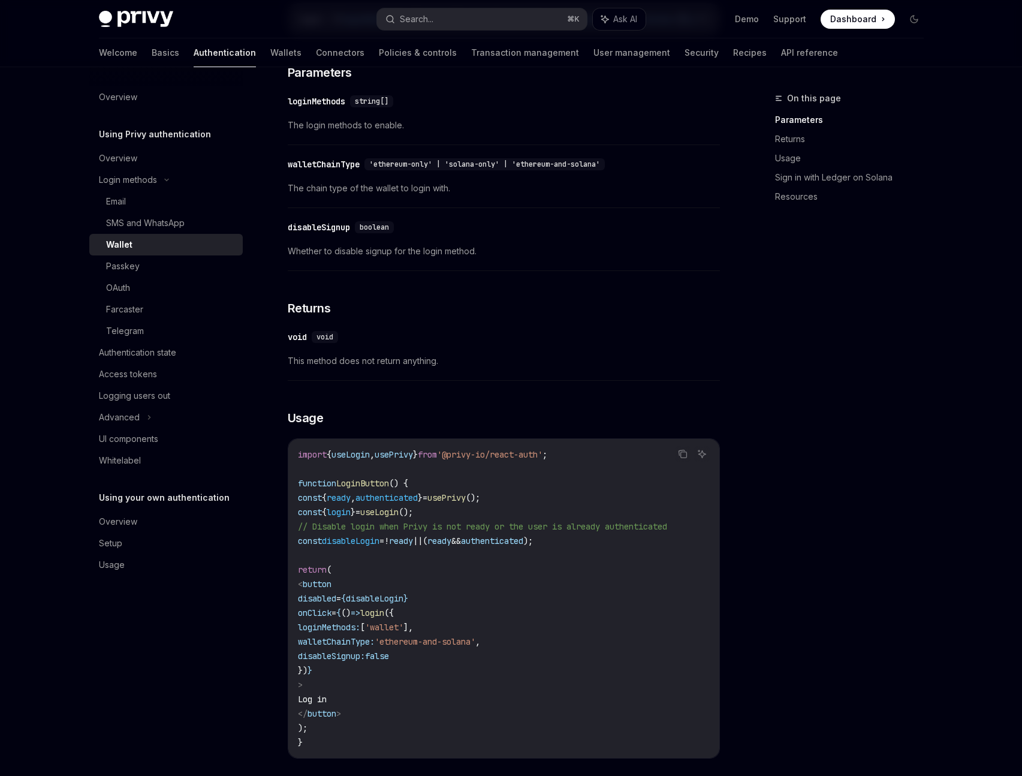
scroll to position [365, 0]
click at [680, 464] on button "Copy the contents from the code block" at bounding box center [683, 456] width 16 height 16
